Goal: Information Seeking & Learning: Learn about a topic

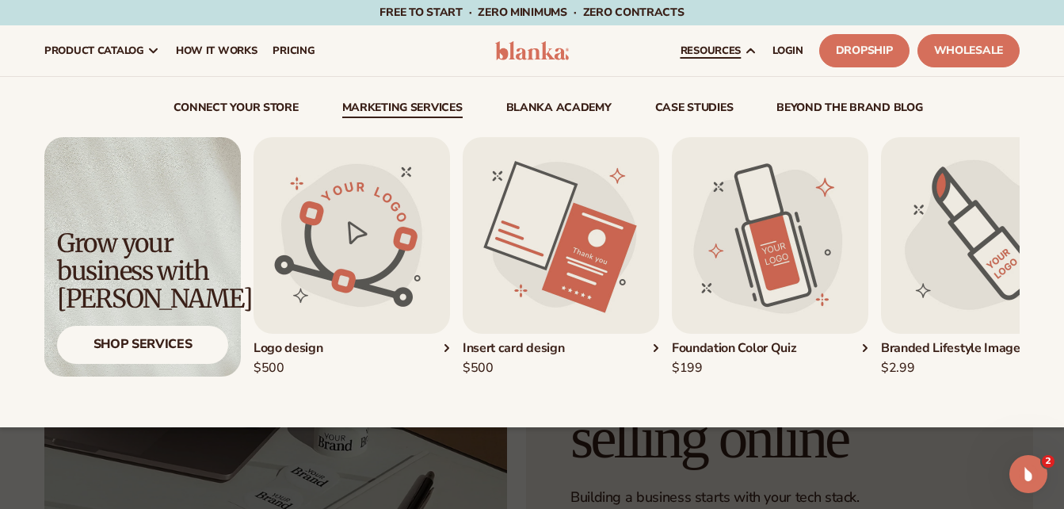
click at [974, 279] on img "4 / 5" at bounding box center [979, 235] width 197 height 197
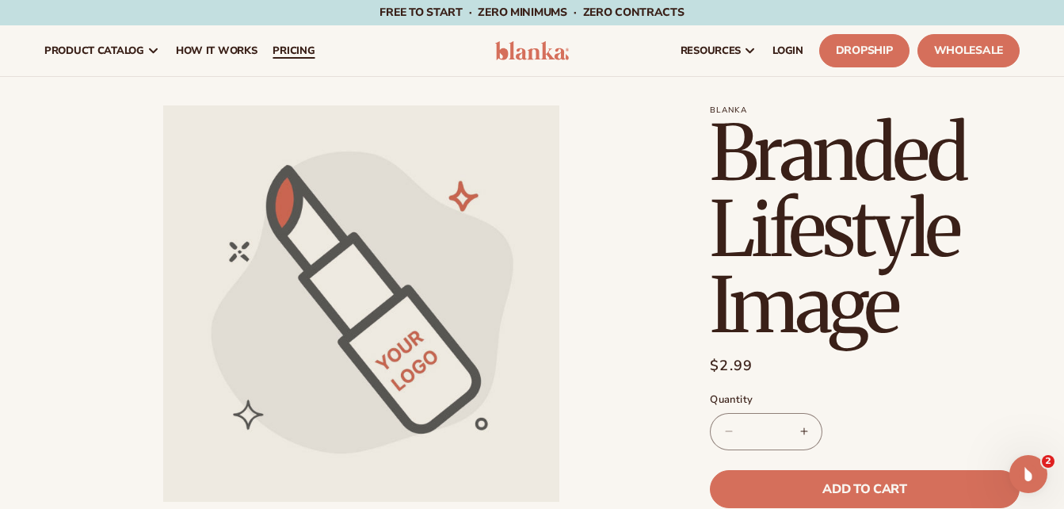
click at [288, 47] on span "pricing" at bounding box center [294, 50] width 42 height 13
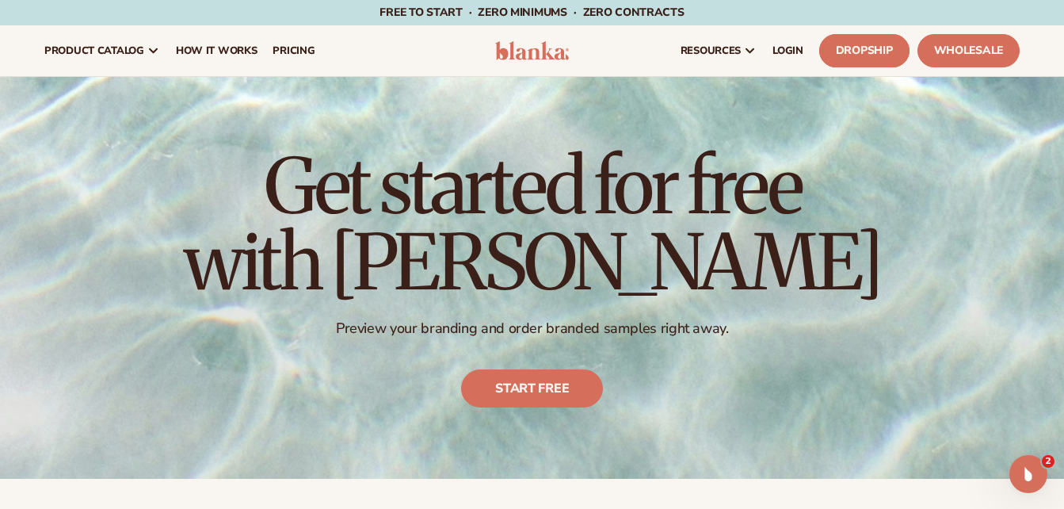
click at [874, 52] on link "Dropship" at bounding box center [865, 50] width 90 height 33
